Goal: Check status

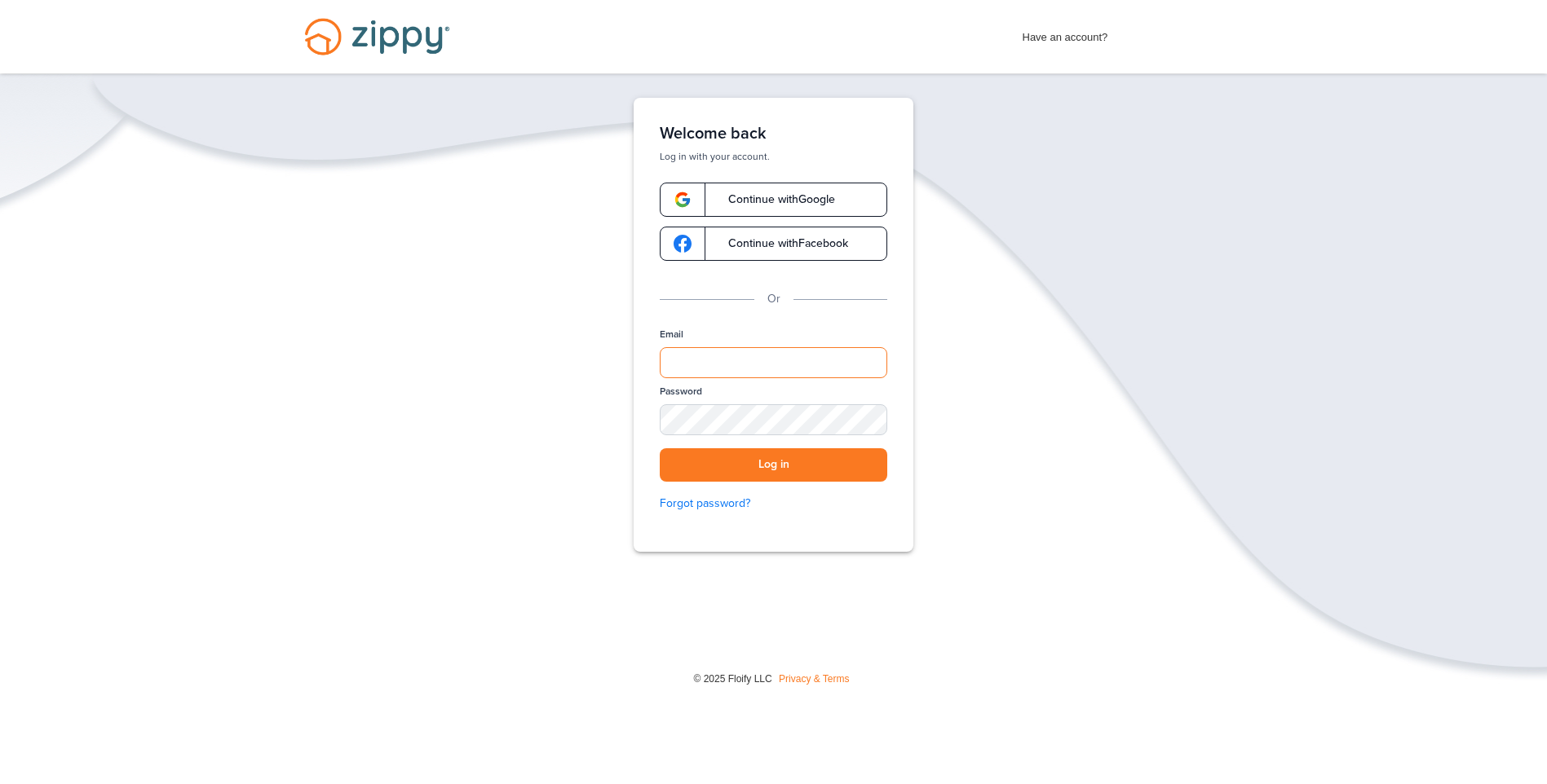
click at [698, 364] on input "Email" at bounding box center [773, 363] width 228 height 31
type input "**********"
click at [660, 449] on button "Log in" at bounding box center [773, 465] width 228 height 33
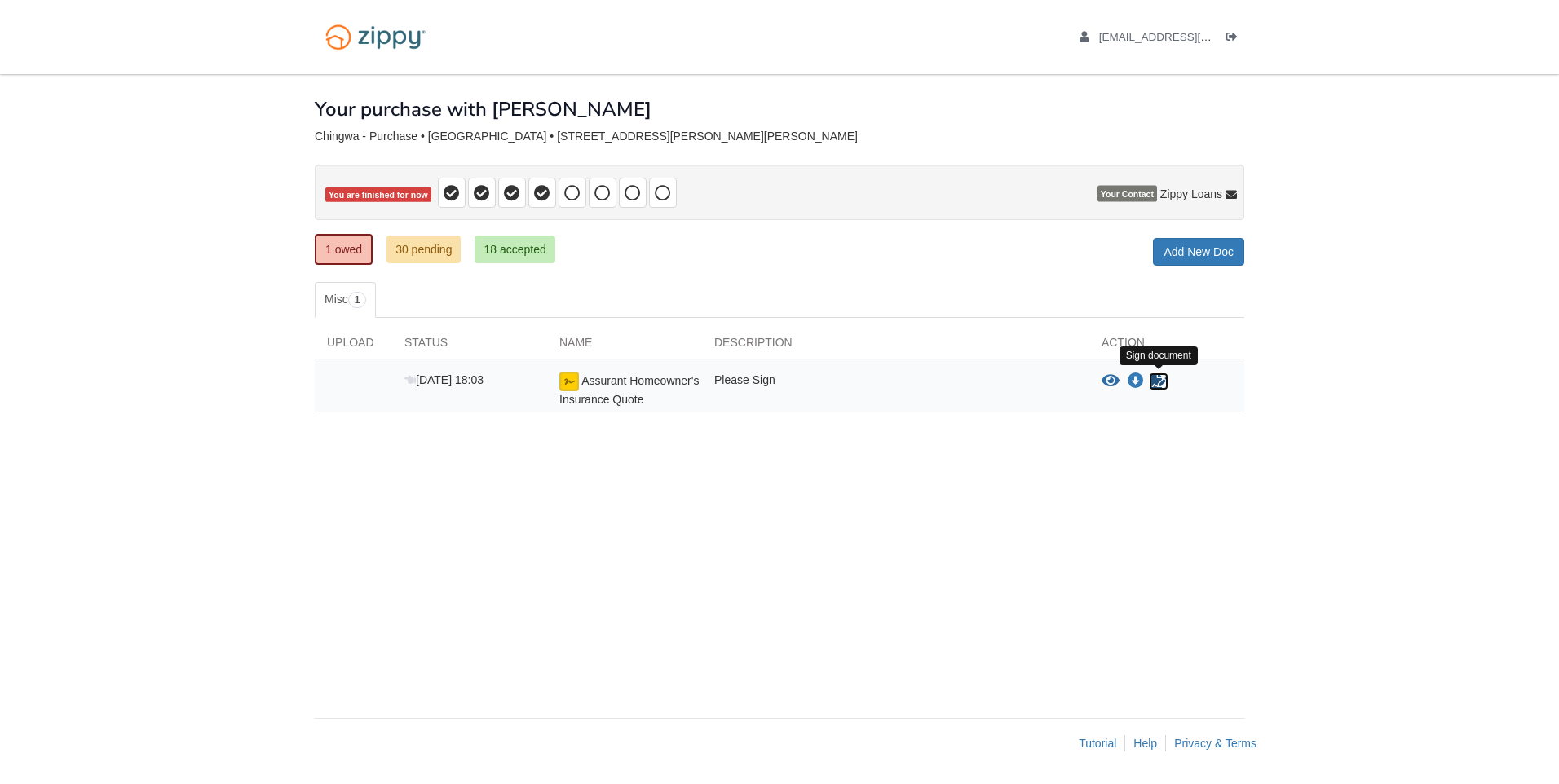
click at [1157, 379] on icon "Sign Form" at bounding box center [1158, 381] width 18 height 16
click at [396, 252] on link "30 pending" at bounding box center [423, 248] width 75 height 27
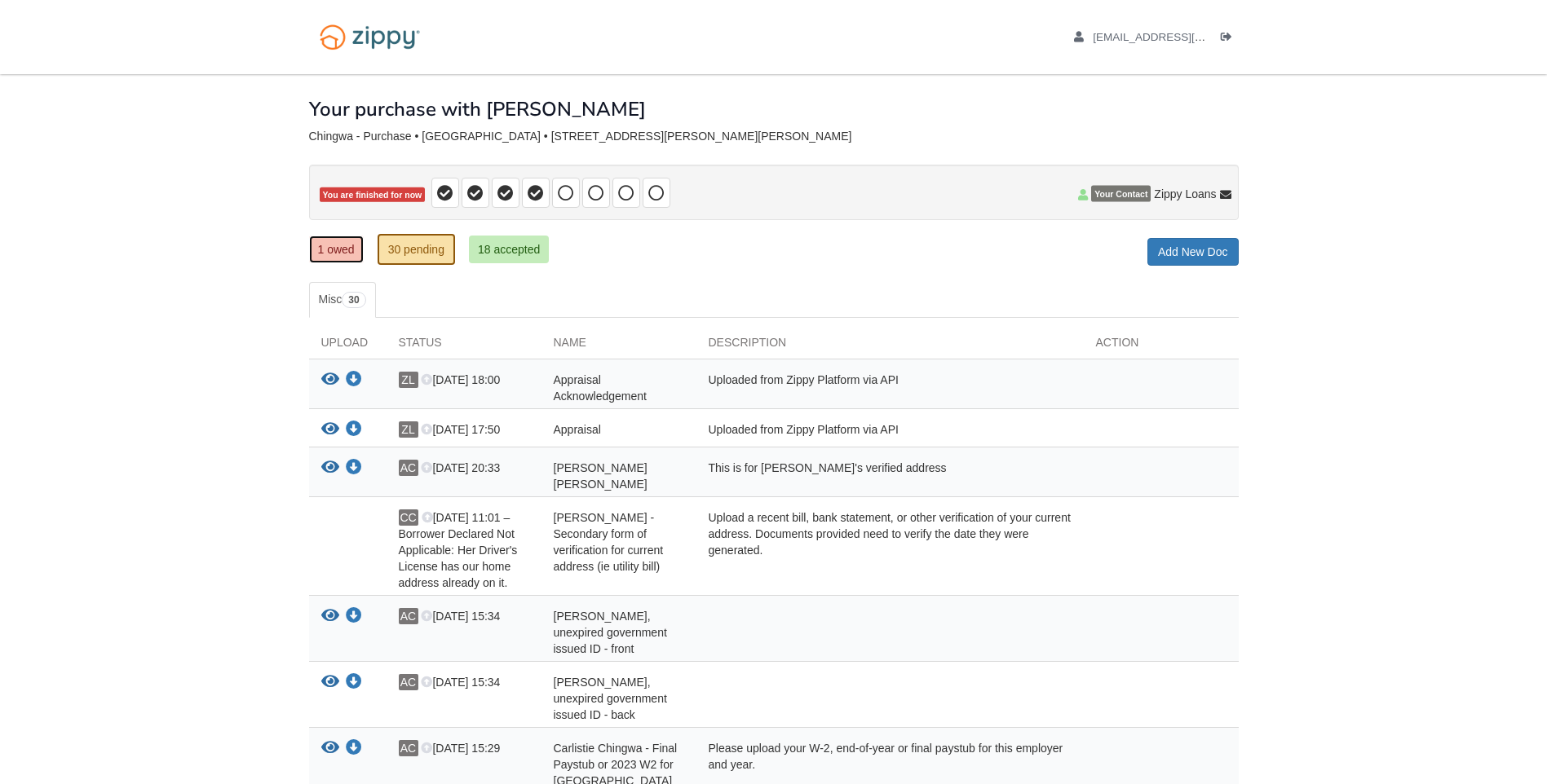
click at [347, 253] on link "1 owed" at bounding box center [336, 248] width 55 height 27
